Goal: Navigation & Orientation: Understand site structure

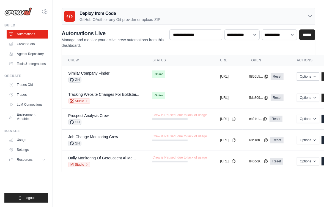
click at [25, 13] on img at bounding box center [17, 11] width 27 height 8
click at [18, 46] on link "Crew Studio" at bounding box center [28, 44] width 42 height 9
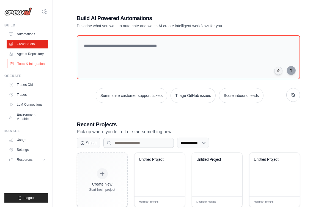
click at [26, 63] on link "Tools & Integrations" at bounding box center [28, 63] width 42 height 9
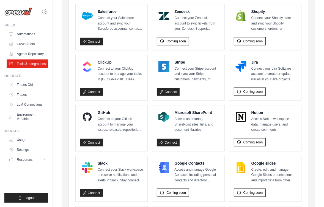
scroll to position [269, 0]
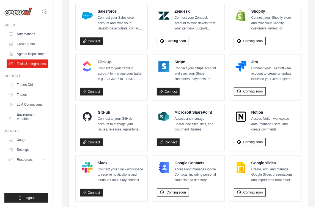
click at [10, 16] on div "eliot@boldstart.vc Settings" at bounding box center [26, 9] width 44 height 18
click at [10, 14] on img at bounding box center [17, 11] width 27 height 8
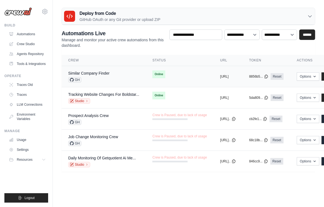
click at [115, 76] on div "Similar Company Finder GH" at bounding box center [103, 76] width 71 height 12
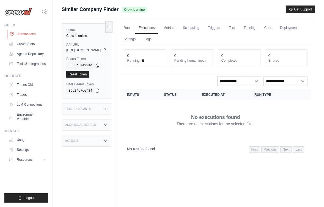
click at [32, 37] on link "Automations" at bounding box center [28, 34] width 42 height 9
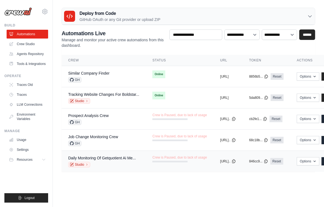
click at [207, 164] on td "Crew is Paused, due to lack of usage" at bounding box center [180, 159] width 68 height 16
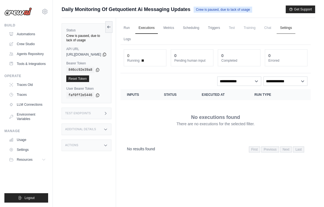
click at [276, 34] on link "Settings" at bounding box center [285, 28] width 18 height 12
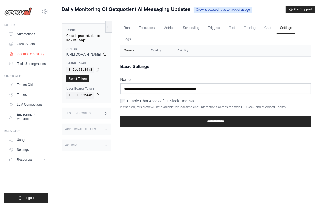
click at [26, 55] on link "Agents Repository" at bounding box center [28, 53] width 42 height 9
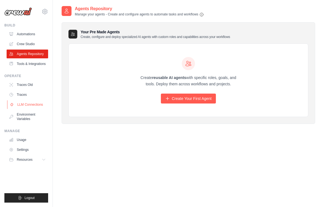
click at [26, 104] on link "LLM Connections" at bounding box center [28, 104] width 42 height 9
